Goal: Information Seeking & Learning: Learn about a topic

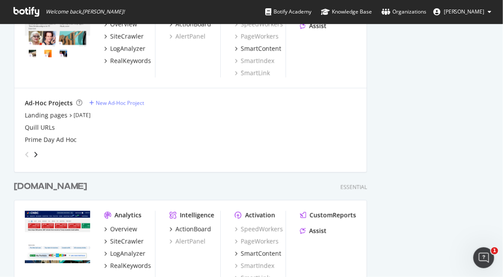
scroll to position [387, 0]
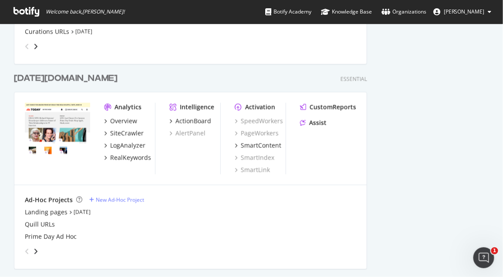
click at [40, 79] on div "[DATE][DOMAIN_NAME]" at bounding box center [66, 78] width 104 height 13
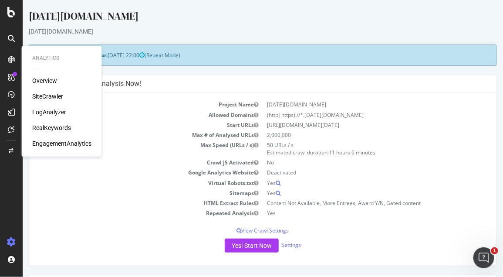
click at [49, 98] on div "SiteCrawler" at bounding box center [47, 96] width 31 height 9
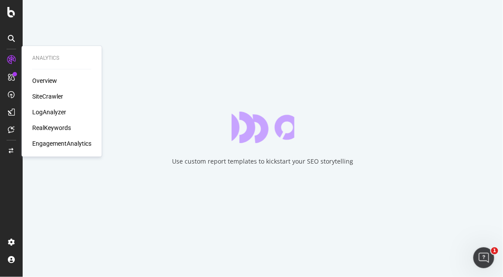
click at [51, 109] on div "LogAnalyzer" at bounding box center [49, 112] width 34 height 9
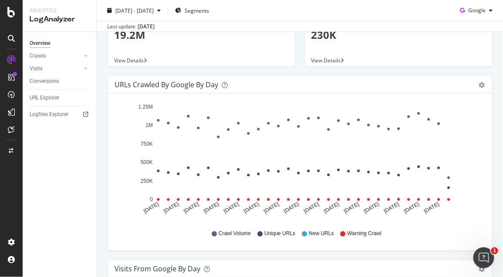
scroll to position [145, 0]
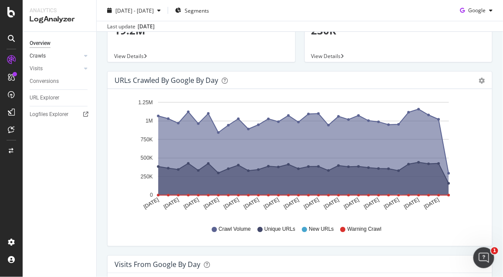
click at [64, 54] on link "Crawls" at bounding box center [56, 55] width 52 height 9
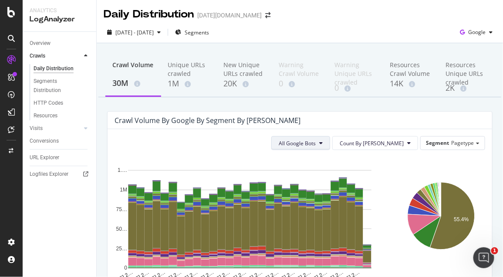
click at [313, 146] on span "All Google Bots" at bounding box center [297, 142] width 37 height 7
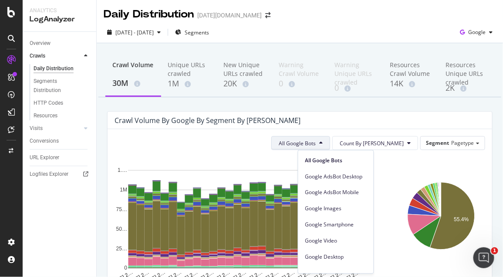
click at [307, 145] on span "All Google Bots" at bounding box center [297, 142] width 37 height 7
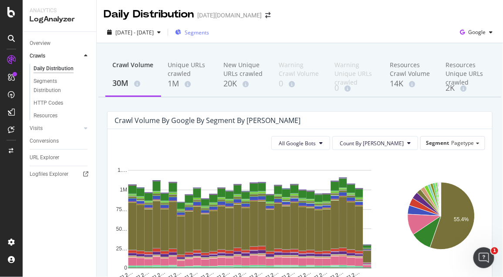
click at [209, 31] on span "Segments" at bounding box center [197, 32] width 24 height 7
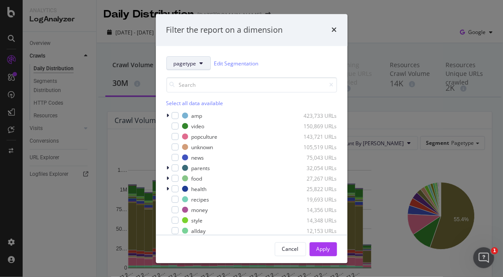
click at [192, 66] on span "pagetype" at bounding box center [185, 63] width 23 height 7
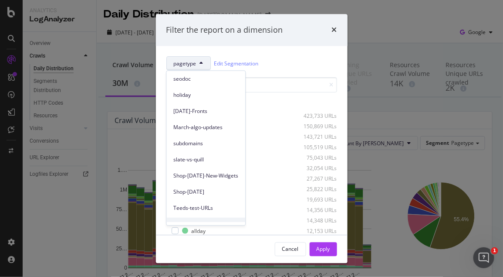
scroll to position [88, 0]
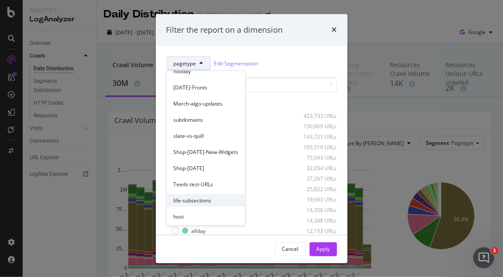
click at [201, 196] on span "life-subsections" at bounding box center [205, 200] width 65 height 8
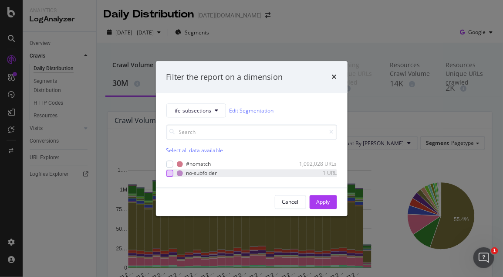
click at [170, 171] on div "modal" at bounding box center [169, 172] width 7 height 7
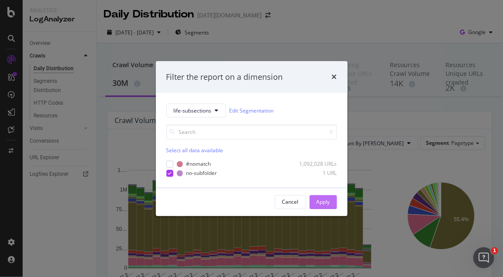
click at [323, 206] on div "Apply" at bounding box center [324, 201] width 14 height 13
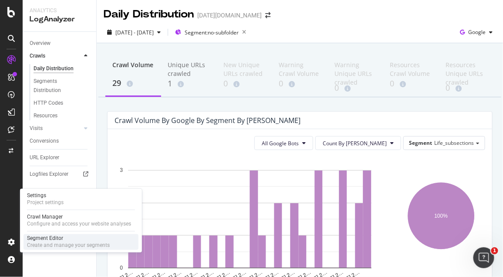
click at [61, 240] on div "Segment Editor" at bounding box center [68, 238] width 83 height 7
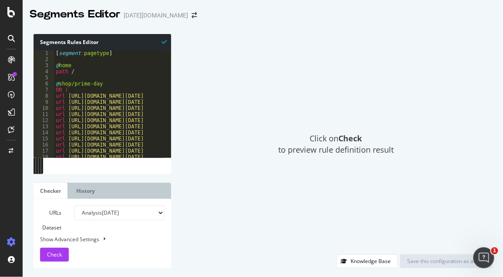
scroll to position [14174, 0]
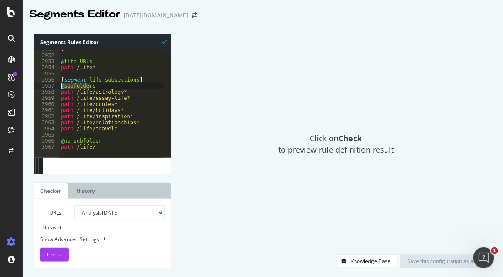
drag, startPoint x: 91, startPoint y: 86, endPoint x: 45, endPoint y: 85, distance: 46.2
click at [45, 85] on div "@subfolders 3951 3952 3953 3954 3955 3956 3957 3958 3959 3960 3961 3962 3963 39…" at bounding box center [103, 103] width 138 height 107
click at [98, 86] on div ") @ life-URLs path /life* [ segment : life-subsections ] @ subfolders path /lif…" at bounding box center [224, 102] width 331 height 112
drag, startPoint x: 91, startPoint y: 85, endPoint x: 65, endPoint y: 85, distance: 25.7
click at [65, 85] on div ") @ life-URLs path /life* [ segment : life-subsections ] @ subfolders path /lif…" at bounding box center [224, 102] width 331 height 112
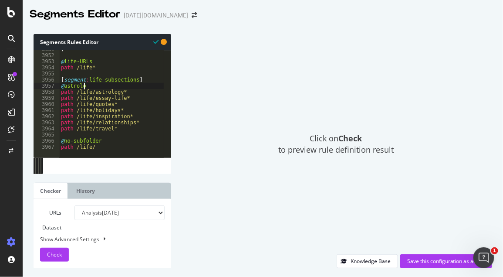
scroll to position [0, 1]
click at [135, 92] on div ") @ life-URLs path /life* [ segment : life-subsections ] @ astrology path /life…" at bounding box center [224, 102] width 331 height 112
type textarea "path /life/astrology*"
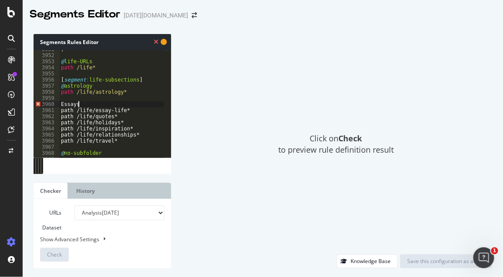
scroll to position [0, 1]
click at [127, 110] on div ") @ life-URLs path /life* [ segment : life-subsections ] @ astrology path /life…" at bounding box center [224, 102] width 331 height 112
type textarea "path /life/essay-life*"
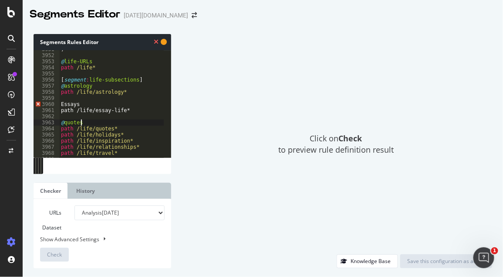
click at [62, 104] on div ") @ life-URLs path /life* [ segment : life-subsections ] @ astrology path /life…" at bounding box center [224, 102] width 331 height 112
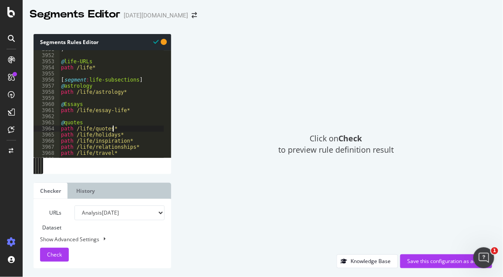
click at [123, 129] on div ") @ life-URLs path /life* [ segment : life-subsections ] @ astrology path /life…" at bounding box center [224, 102] width 331 height 112
type textarea "path /life/quotes*"
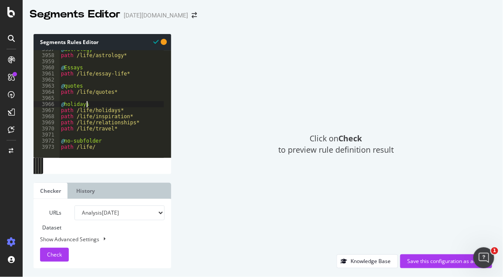
click at [129, 110] on div "@ astrology path /life/astrology* @ Essays path /life/essay-life* @ quotes path…" at bounding box center [224, 102] width 331 height 112
type textarea "path /life/holidays*"
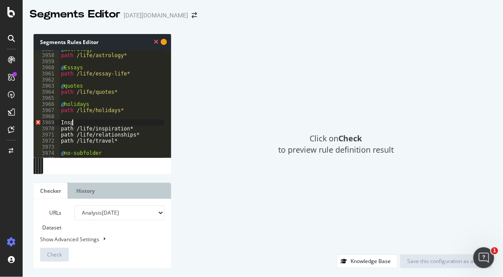
scroll to position [0, 0]
click at [64, 122] on div "@ astrology path /life/astrology* @ Essays path /life/essay-life* @ quotes path…" at bounding box center [224, 102] width 331 height 112
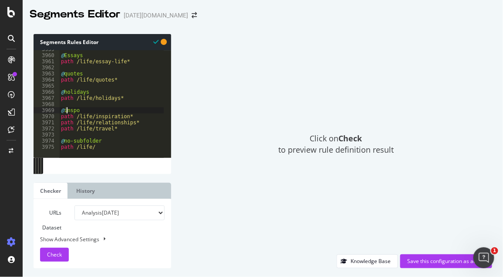
click at [103, 141] on div "@ Essays path /life/essay-life* @ quotes path /life/quotes* @ holidays path /li…" at bounding box center [224, 102] width 331 height 112
click at [133, 116] on div "@ Essays path /life/essay-life* @ quotes path /life/quotes* @ holidays path /li…" at bounding box center [224, 102] width 331 height 112
type textarea "path /life/inspiration*"
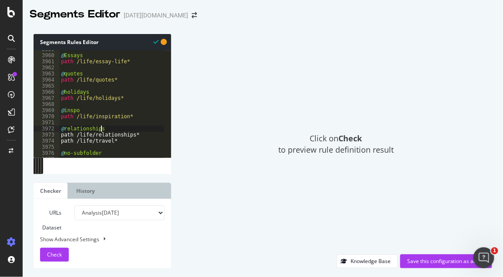
scroll to position [0, 3]
click at [139, 135] on div "@ Essays path /life/essay-life* @ quotes path /life/quotes* @ holidays path /li…" at bounding box center [224, 102] width 331 height 112
type textarea "path /life/relationships*"
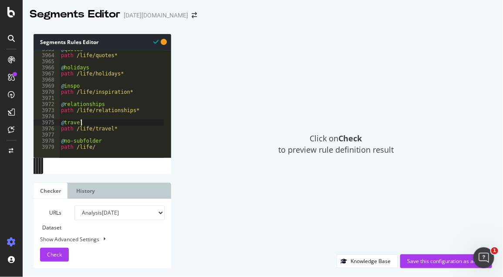
click at [103, 142] on div "@ quotes path /life/quotes* @ holidays path /life/holidays* @ inspo path /life/…" at bounding box center [224, 102] width 331 height 112
click at [94, 149] on div at bounding box center [224, 153] width 331 height 10
click at [91, 147] on div "@ quotes path /life/quotes* @ holidays path /life/holidays* @ inspo path /life/…" at bounding box center [224, 102] width 331 height 112
click at [105, 142] on div "@ quotes path /life/quotes* @ holidays path /life/holidays* @ inspo path /life/…" at bounding box center [224, 102] width 331 height 112
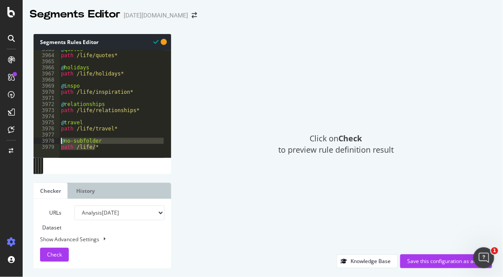
drag, startPoint x: 102, startPoint y: 145, endPoint x: 57, endPoint y: 139, distance: 45.3
click at [57, 139] on div "@no-subfolder [CREDIT_CARD_NUMBER] 3967 3968 3969 3970 3971 3972 3973 3974 3975…" at bounding box center [103, 103] width 138 height 107
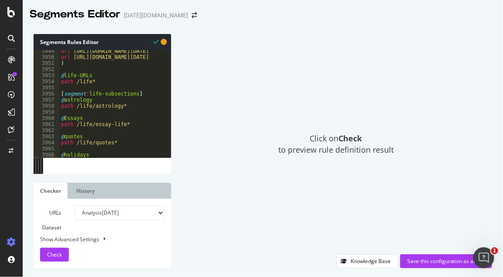
scroll to position [14174, 0]
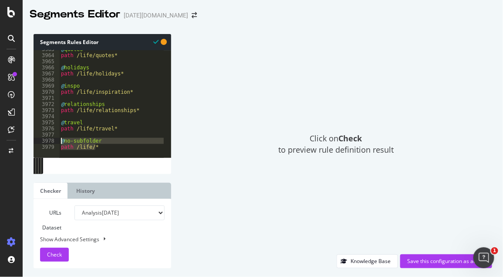
drag, startPoint x: 97, startPoint y: 147, endPoint x: 62, endPoint y: 139, distance: 35.8
click at [62, 139] on div "@ quotes path /life/quotes* @ holidays path /life/holidays* @ inspo path /life/…" at bounding box center [224, 102] width 331 height 112
click at [107, 140] on div "@ quotes path /life/quotes* @ holidays path /life/holidays* @ inspo path /life/…" at bounding box center [111, 103] width 105 height 107
drag, startPoint x: 101, startPoint y: 146, endPoint x: 48, endPoint y: 138, distance: 53.8
click at [48, 138] on div "@no-subfolder [CREDIT_CARD_NUMBER] 3967 3968 3969 3970 3971 3972 3973 3974 3975…" at bounding box center [103, 103] width 138 height 107
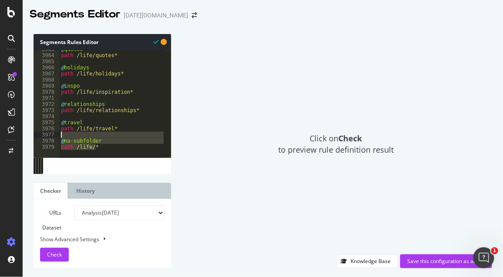
type textarea "@no-subfolder"
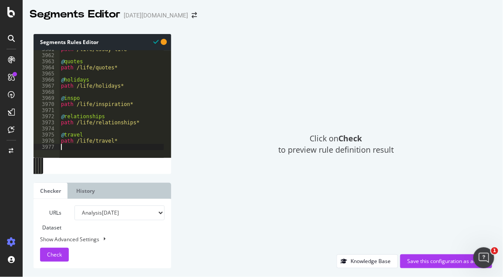
scroll to position [0, 0]
type textarea "path /life/travel*"
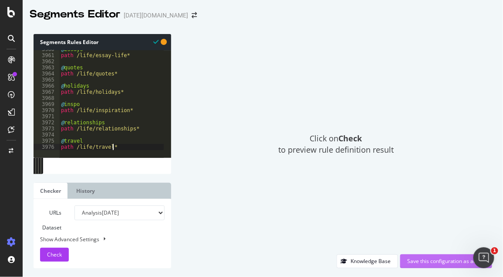
click at [413, 259] on div "Save this configuration as active" at bounding box center [446, 260] width 78 height 7
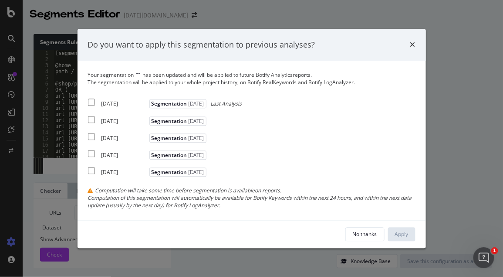
click at [92, 101] on input "modal" at bounding box center [91, 102] width 7 height 7
checkbox input "true"
click at [401, 232] on div "Apply" at bounding box center [402, 233] width 14 height 7
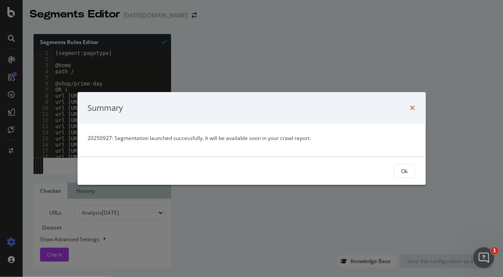
click at [415, 104] on icon "times" at bounding box center [412, 107] width 5 height 7
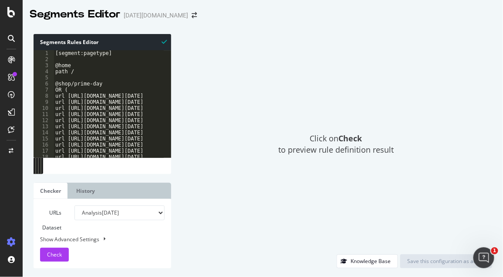
click at [491, 66] on div "Click on Check to preview rule definition result" at bounding box center [336, 144] width 312 height 220
click at [443, 107] on div "Click on Check to preview rule definition result" at bounding box center [336, 144] width 312 height 220
click at [192, 17] on icon "arrow-right-arrow-left" at bounding box center [194, 15] width 5 height 6
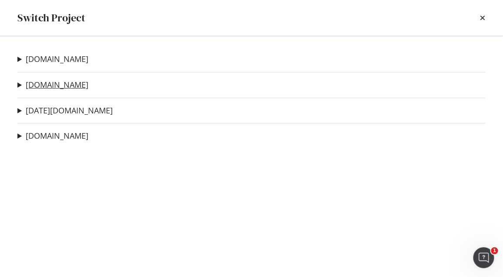
click at [56, 82] on link "[DOMAIN_NAME]" at bounding box center [57, 84] width 63 height 9
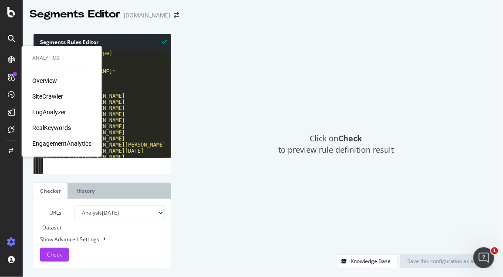
click at [52, 95] on div "SiteCrawler" at bounding box center [47, 96] width 31 height 9
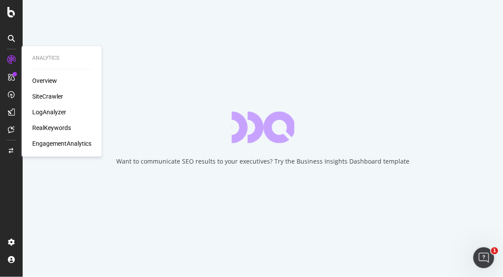
click at [51, 112] on div "LogAnalyzer" at bounding box center [49, 112] width 34 height 9
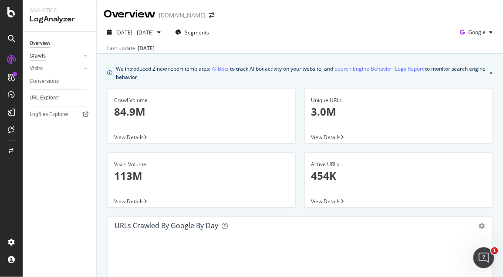
click at [38, 55] on div "Crawls" at bounding box center [38, 55] width 16 height 9
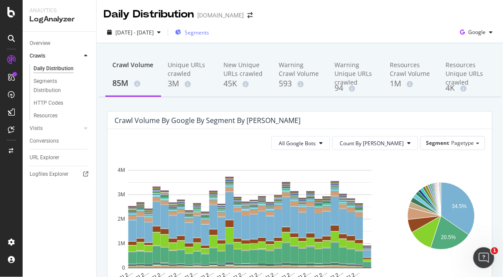
click at [209, 35] on span "Segments" at bounding box center [197, 32] width 24 height 7
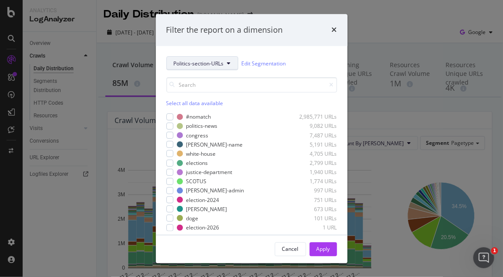
click at [221, 66] on span "Politics-section-URLs" at bounding box center [199, 63] width 50 height 7
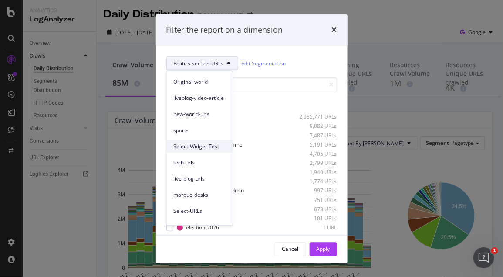
scroll to position [72, 0]
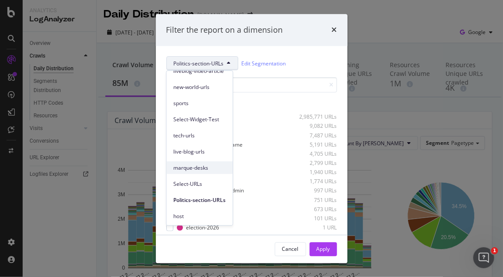
click at [170, 165] on div "marque-desks" at bounding box center [199, 167] width 66 height 13
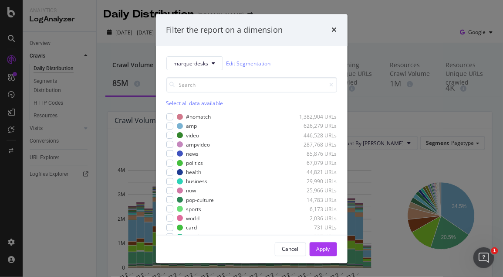
drag, startPoint x: 173, startPoint y: 103, endPoint x: 178, endPoint y: 104, distance: 5.2
click at [173, 103] on div "Select all data available" at bounding box center [251, 103] width 171 height 7
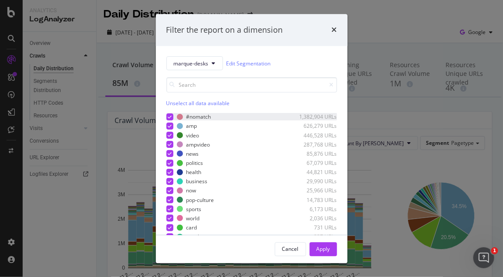
click at [171, 115] on icon "modal" at bounding box center [170, 117] width 4 height 4
click at [315, 247] on button "Apply" at bounding box center [323, 249] width 27 height 14
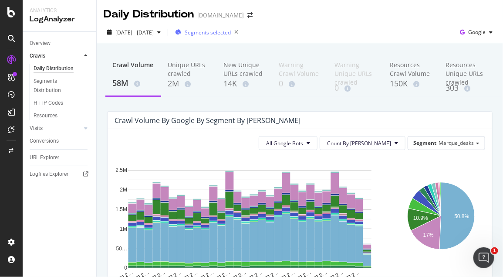
click at [231, 34] on span "Segments selected" at bounding box center [208, 32] width 46 height 7
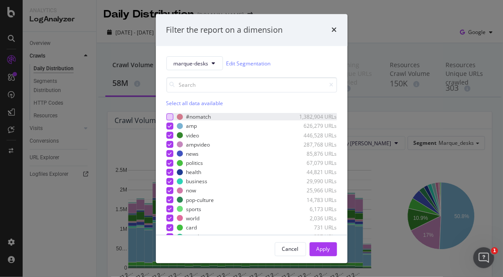
click at [170, 114] on div "modal" at bounding box center [169, 116] width 7 height 7
click at [322, 253] on div "Apply" at bounding box center [324, 248] width 14 height 13
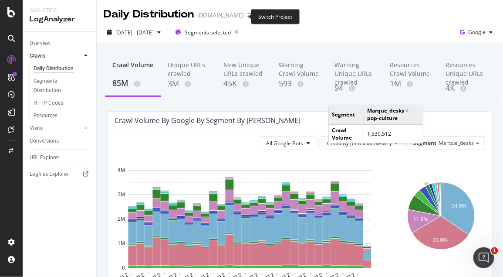
click at [247, 16] on icon "arrow-right-arrow-left" at bounding box center [249, 15] width 5 height 6
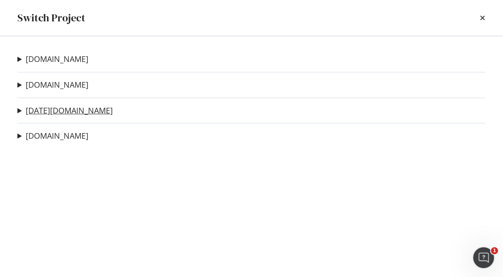
click at [28, 109] on link "[DATE][DOMAIN_NAME]" at bounding box center [69, 110] width 87 height 9
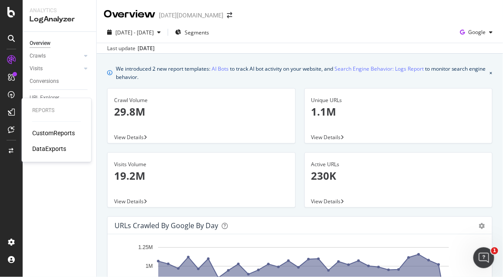
click at [66, 135] on div "CustomReports" at bounding box center [53, 133] width 43 height 9
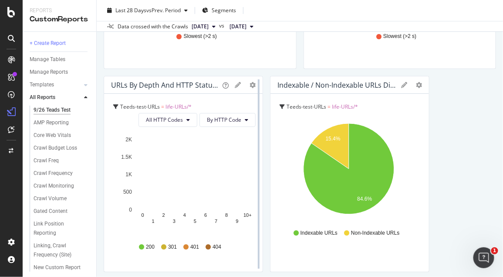
scroll to position [822, 0]
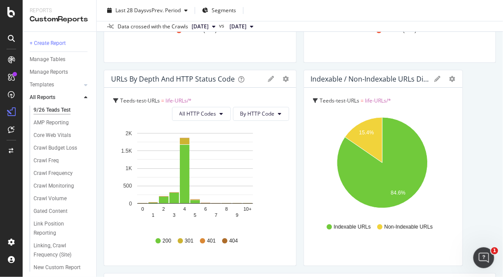
drag, startPoint x: 254, startPoint y: 141, endPoint x: 298, endPoint y: 142, distance: 44.0
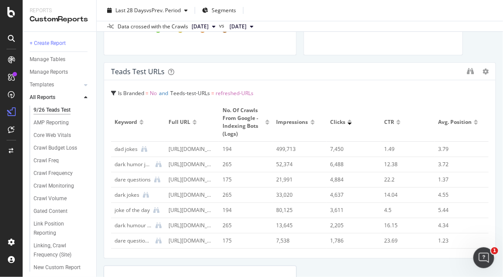
scroll to position [1065, 0]
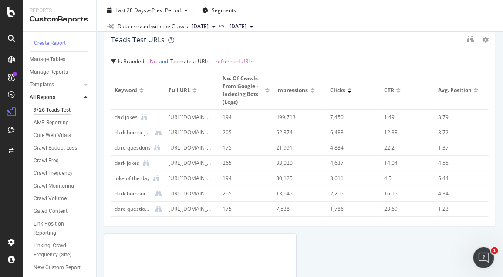
click at [311, 68] on div "Is Branded = No and Teeds-test-URLs = refreshed-URLs Keyword Full URL No. of Cr…" at bounding box center [300, 137] width 392 height 178
click at [467, 36] on div at bounding box center [478, 39] width 22 height 9
click at [467, 37] on icon "binoculars" at bounding box center [470, 39] width 7 height 7
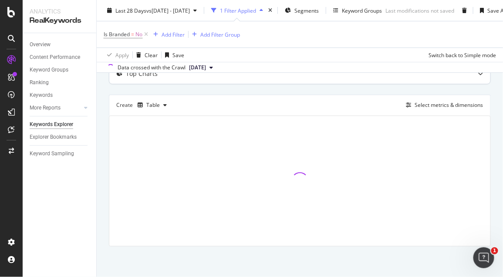
scroll to position [101, 0]
click at [375, 10] on div "Keyword Groups" at bounding box center [362, 10] width 40 height 7
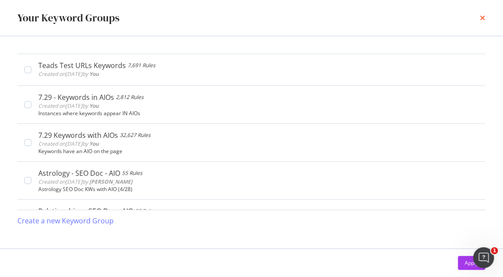
click at [481, 15] on icon "times" at bounding box center [482, 17] width 5 height 7
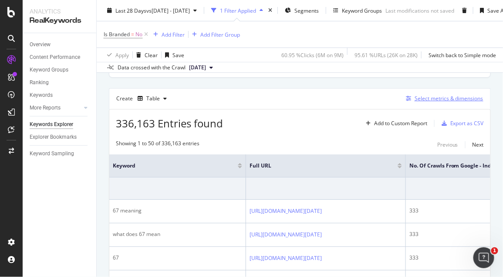
click at [429, 94] on div "Select metrics & dimensions" at bounding box center [443, 99] width 81 height 10
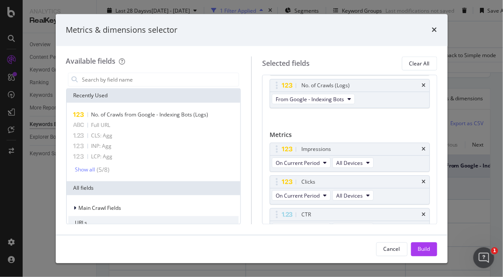
scroll to position [0, 0]
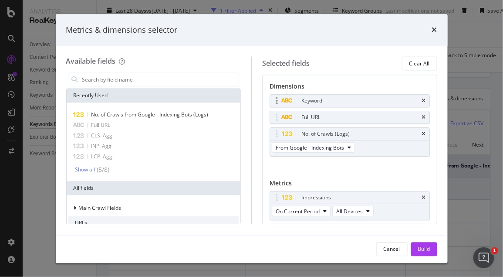
click at [414, 101] on div "Keyword" at bounding box center [349, 101] width 159 height 12
click at [422, 99] on icon "times" at bounding box center [424, 100] width 4 height 5
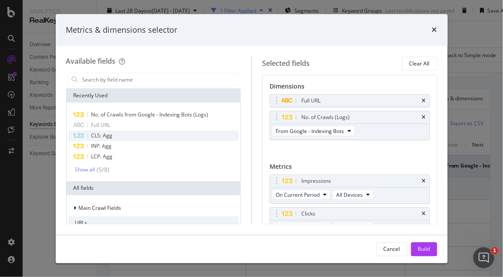
click at [112, 132] on div "CLS: Agg" at bounding box center [153, 136] width 171 height 10
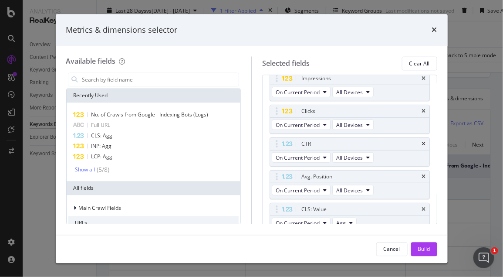
scroll to position [108, 0]
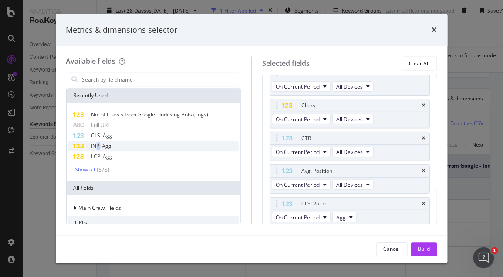
click at [98, 142] on span "INP: Agg" at bounding box center [101, 145] width 20 height 7
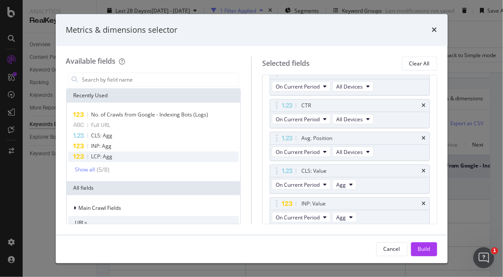
click at [115, 160] on div "LCP: Agg" at bounding box center [153, 157] width 171 height 10
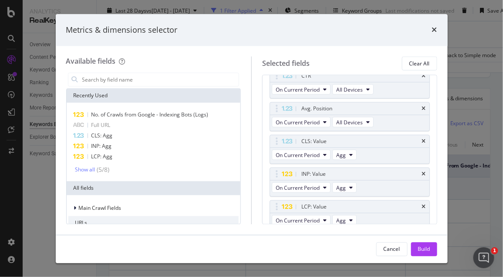
scroll to position [173, 0]
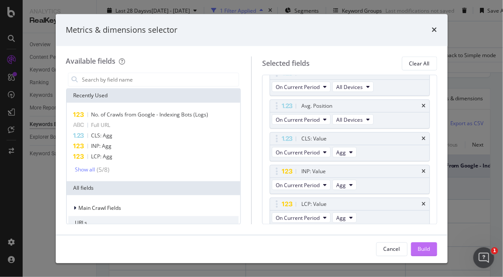
click at [426, 248] on div "Build" at bounding box center [424, 248] width 12 height 7
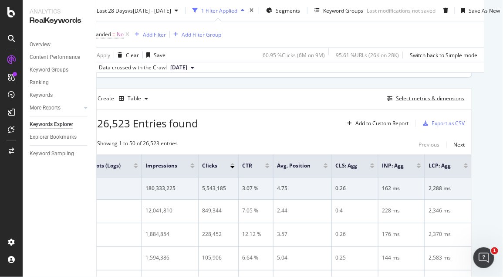
scroll to position [101, 0]
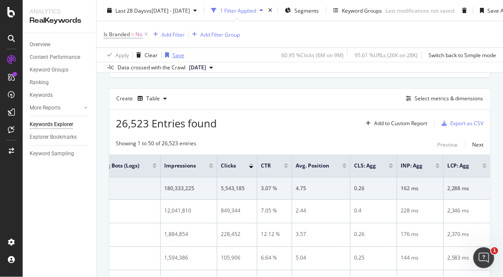
click at [173, 50] on div "Save" at bounding box center [173, 54] width 23 height 13
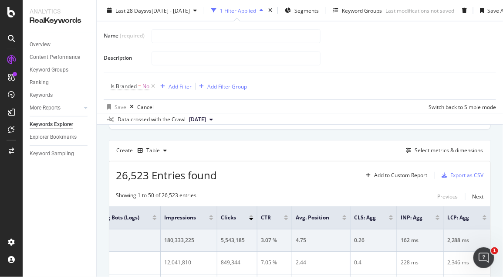
scroll to position [153, 0]
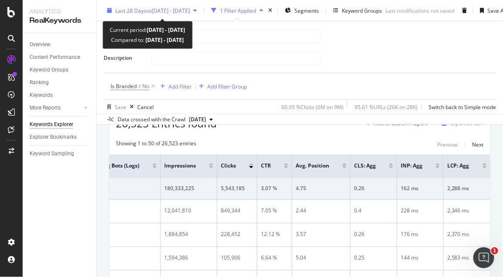
click at [200, 17] on div "Last 28 Days vs 2025 Aug. 5th - Sep. 1st" at bounding box center [152, 10] width 97 height 13
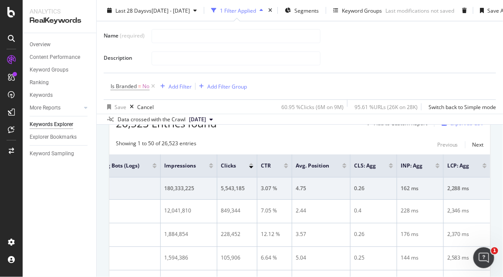
click at [378, 56] on div at bounding box center [321, 58] width 338 height 15
click at [172, 37] on input "text" at bounding box center [236, 36] width 168 height 13
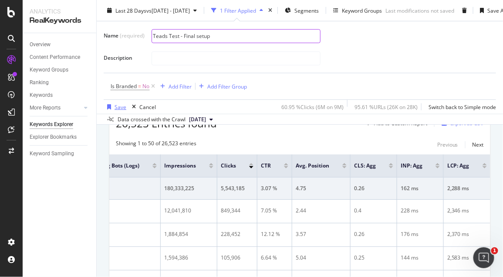
type input "Teads Test - Final setup"
click at [113, 104] on div "button" at bounding box center [109, 106] width 11 height 5
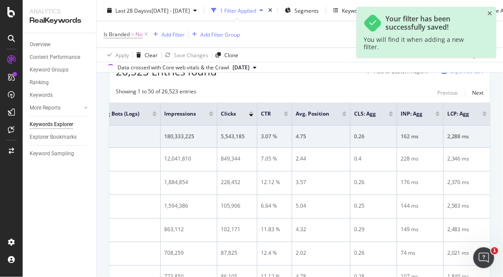
scroll to position [101, 0]
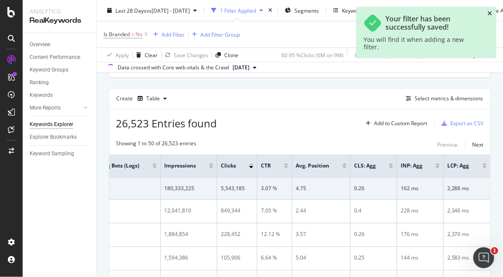
click at [489, 14] on icon "close toast" at bounding box center [490, 13] width 5 height 6
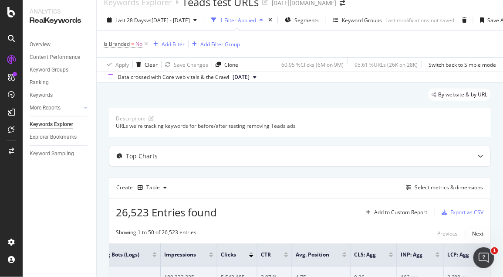
scroll to position [0, 0]
